Goal: Information Seeking & Learning: Learn about a topic

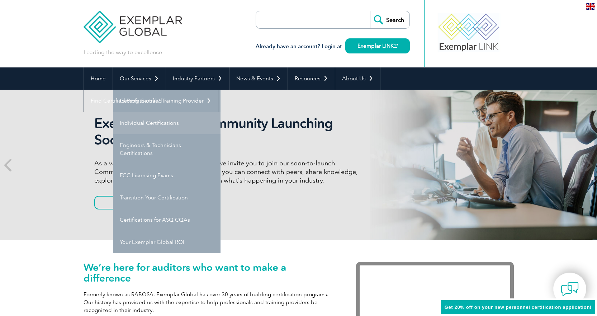
click at [140, 122] on link "Individual Certifications" at bounding box center [167, 123] width 108 height 22
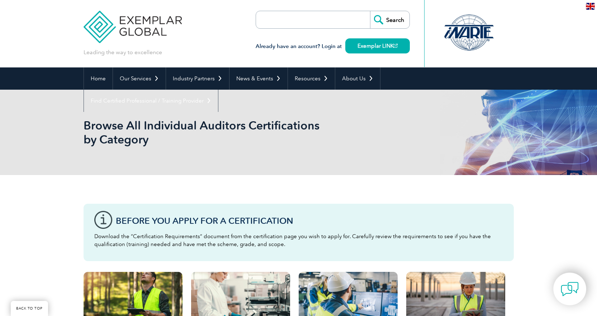
scroll to position [143, 0]
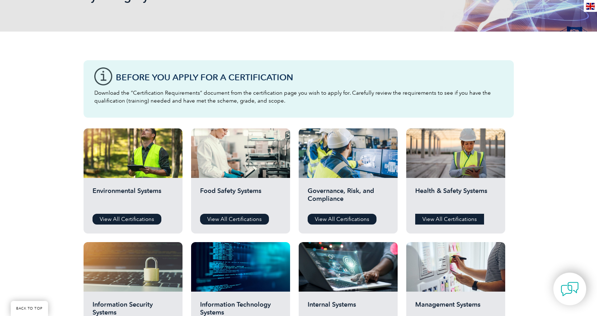
click at [446, 217] on link "View All Certifications" at bounding box center [449, 219] width 69 height 11
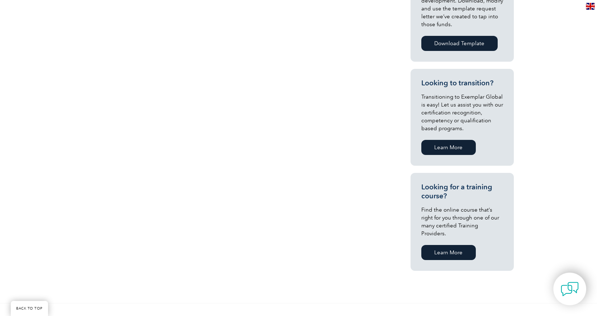
scroll to position [143, 0]
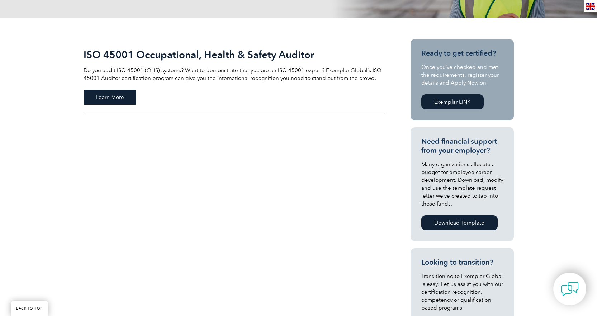
click at [111, 97] on span "Learn More" at bounding box center [110, 97] width 53 height 15
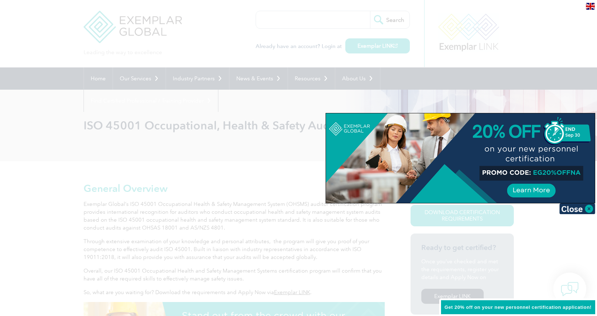
click at [54, 210] on div at bounding box center [298, 158] width 597 height 316
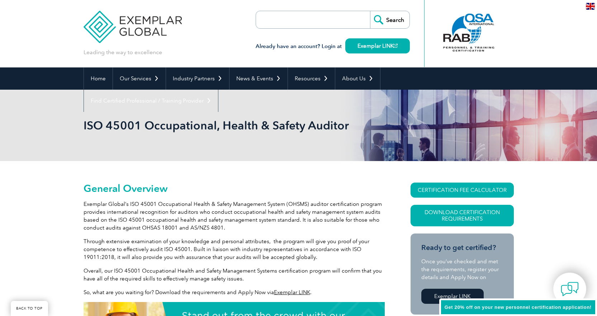
scroll to position [72, 0]
